Goal: Navigation & Orientation: Find specific page/section

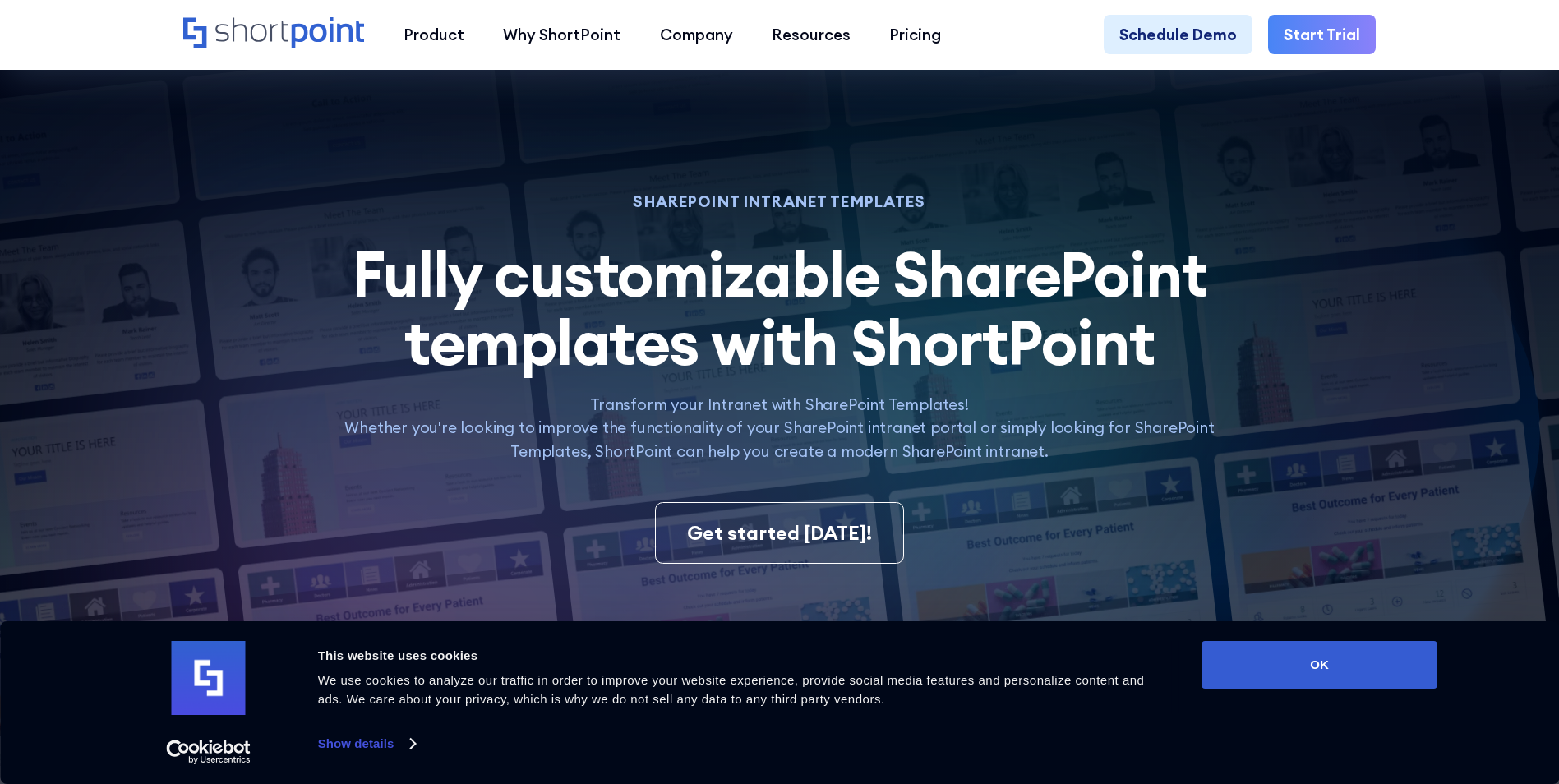
scroll to position [575, 0]
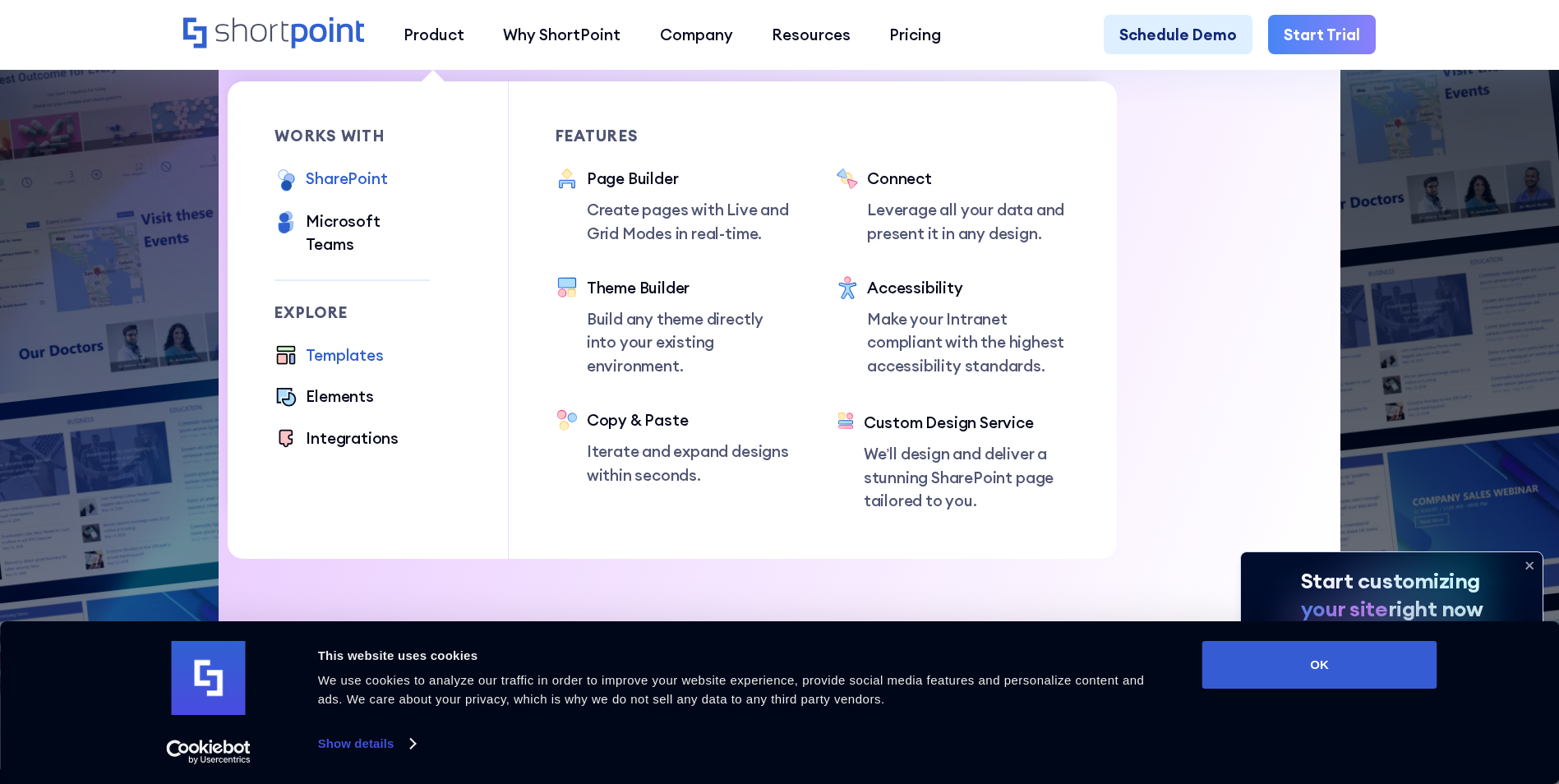
click at [336, 178] on div "SharePoint" at bounding box center [346, 179] width 81 height 23
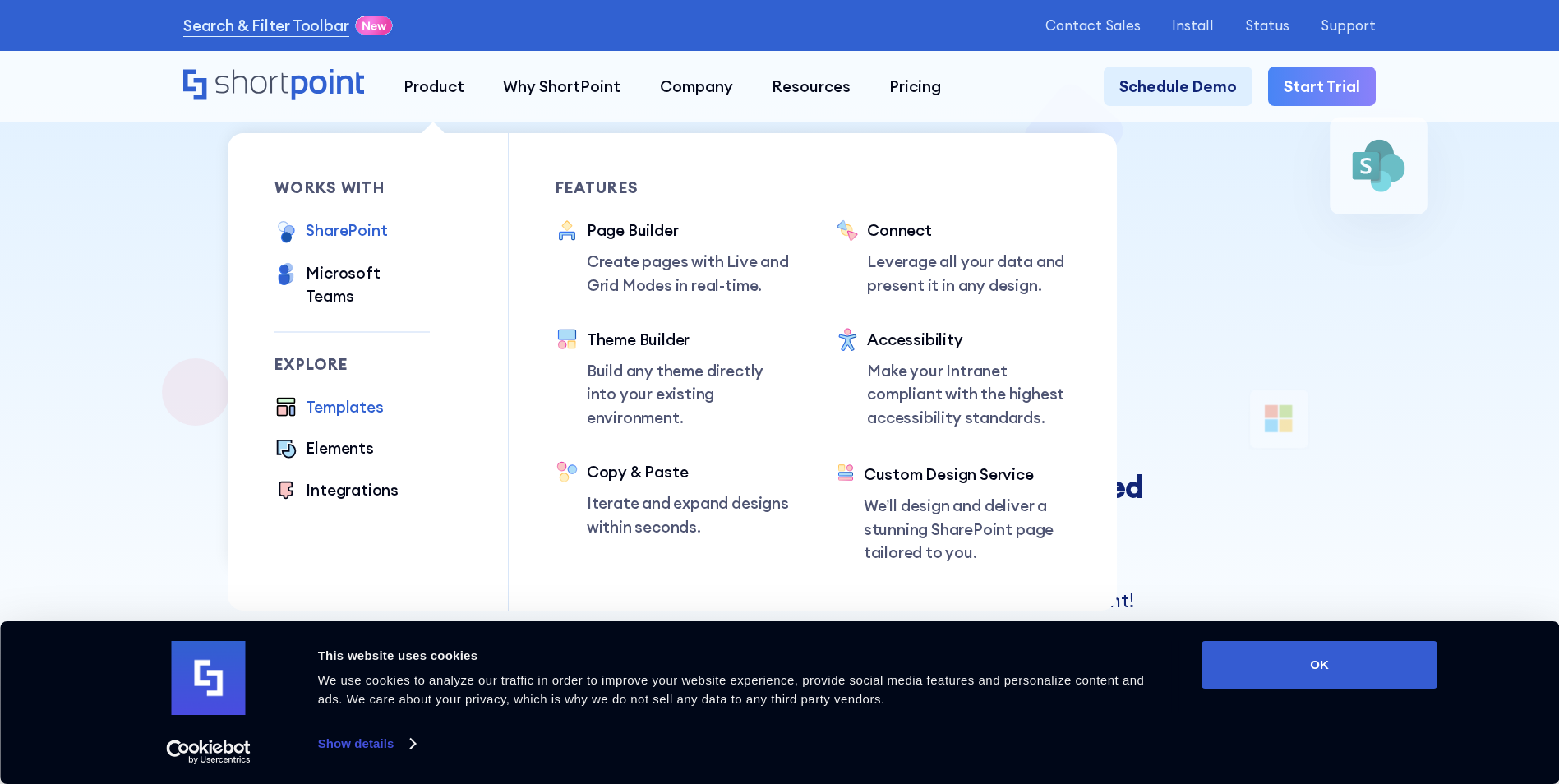
click at [337, 395] on div "Templates" at bounding box center [344, 407] width 77 height 23
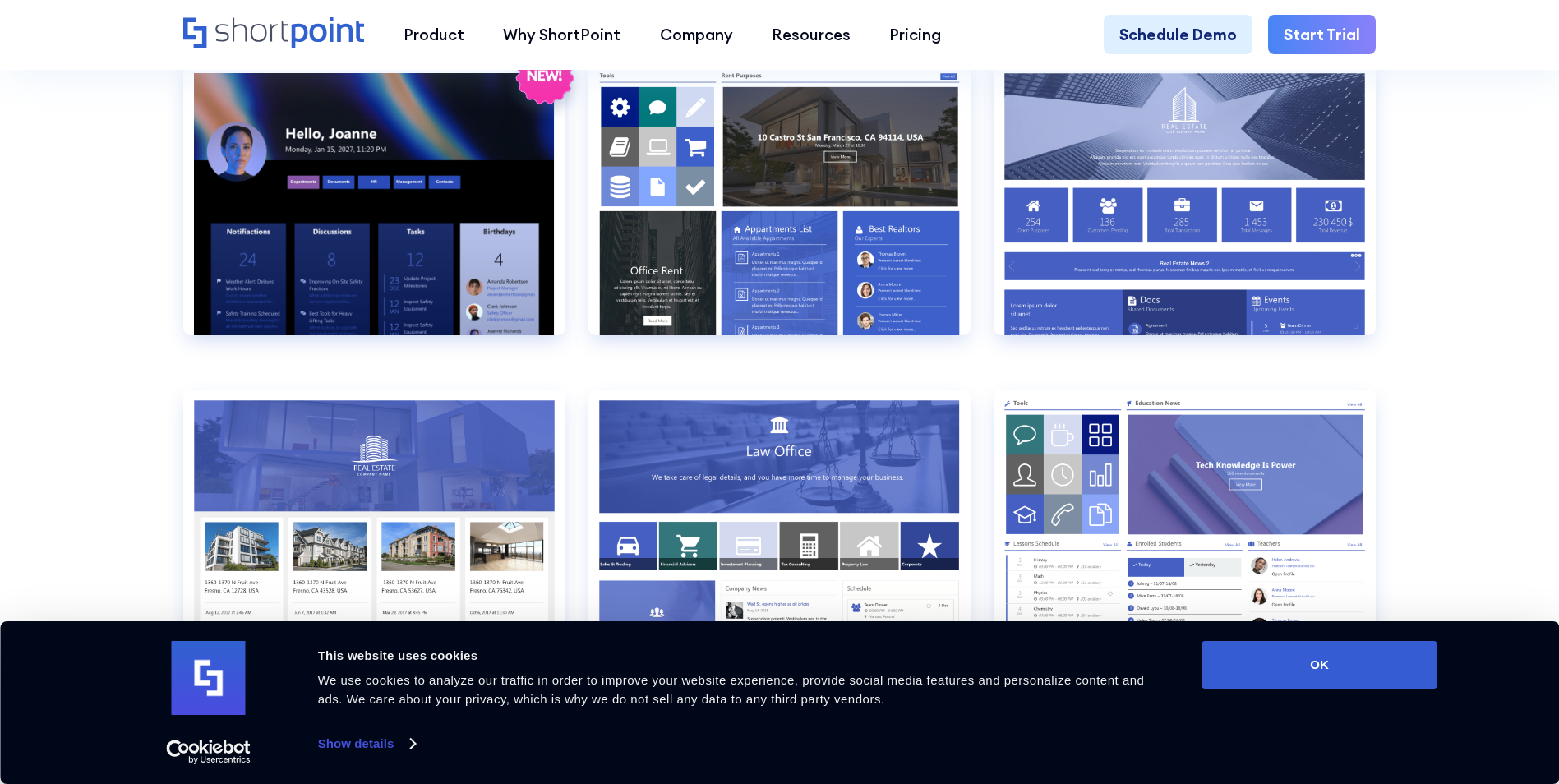
scroll to position [1561, 0]
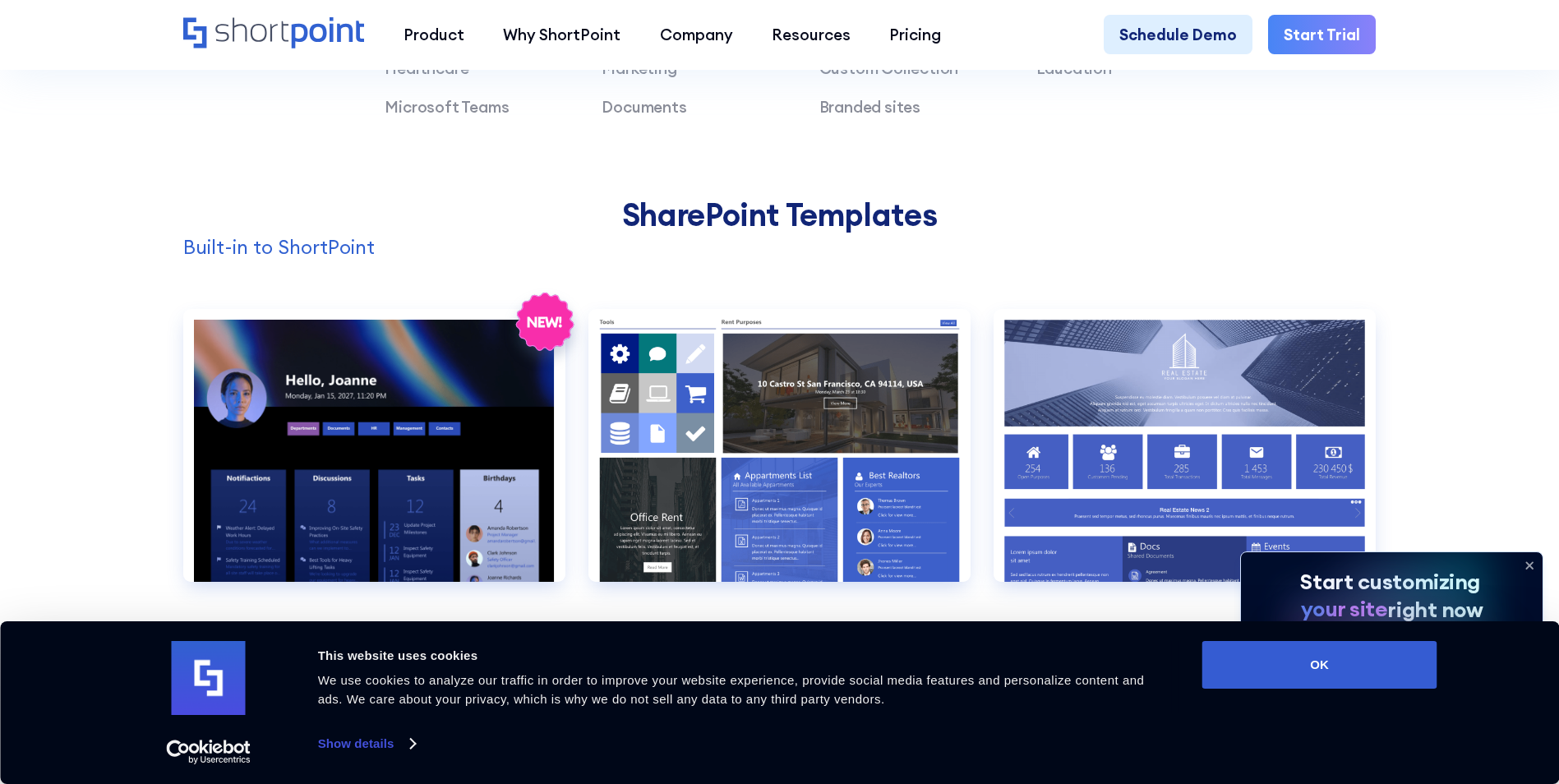
click at [1538, 562] on icon at bounding box center [1530, 565] width 27 height 27
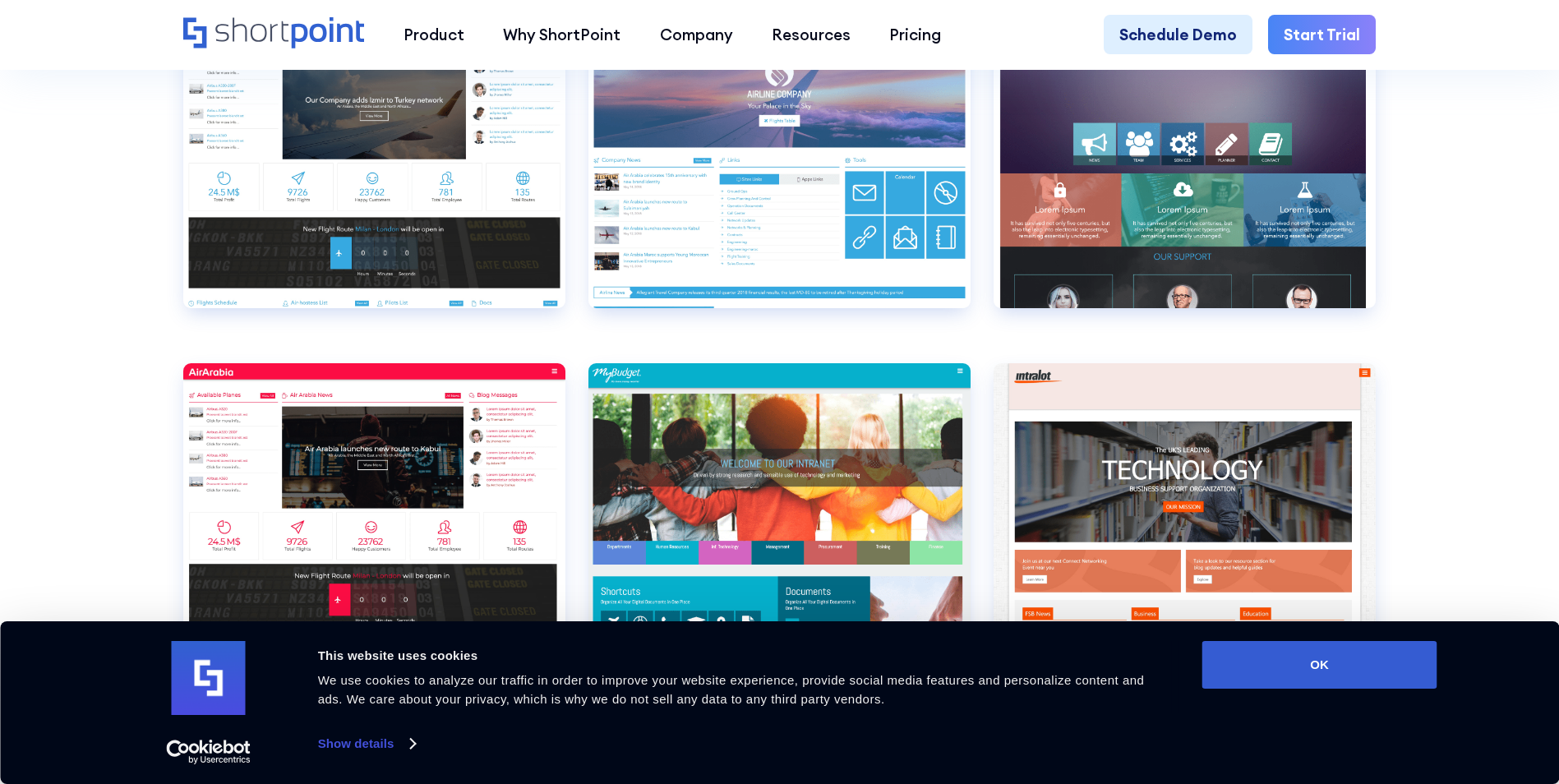
scroll to position [5917, 0]
